Goal: Information Seeking & Learning: Learn about a topic

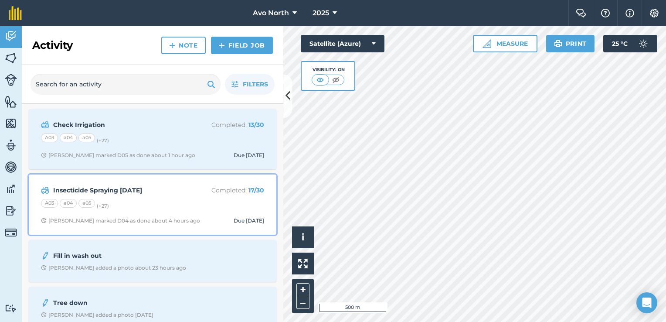
click at [163, 193] on strong "Insecticide Spraying [DATE]" at bounding box center [122, 190] width 138 height 10
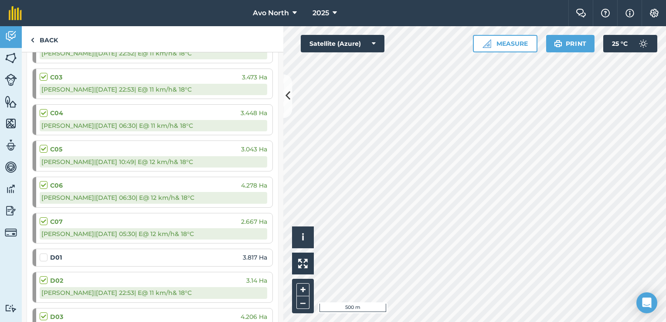
scroll to position [610, 0]
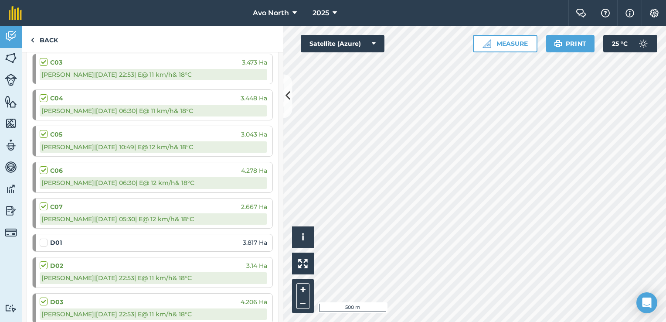
click at [49, 238] on div at bounding box center [45, 242] width 10 height 9
